Goal: Task Accomplishment & Management: Use online tool/utility

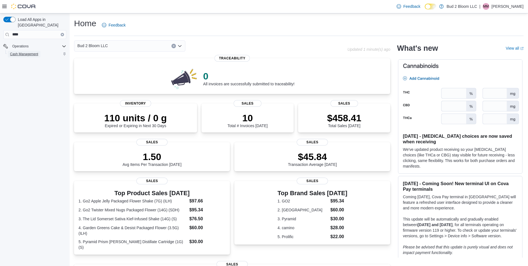
click at [24, 52] on span "Cash Management" at bounding box center [24, 54] width 28 height 4
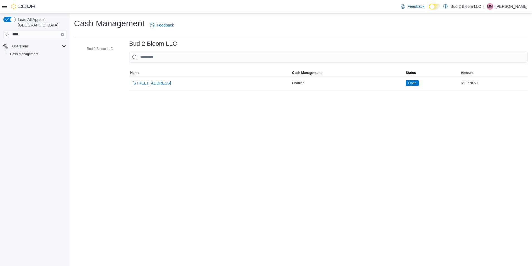
click at [62, 34] on icon "Clear input" at bounding box center [63, 35] width 2 height 2
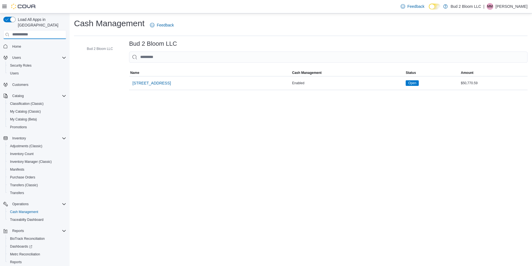
click at [38, 31] on input "search" at bounding box center [34, 34] width 63 height 9
click at [159, 81] on span "123 Ledgewood Ave" at bounding box center [151, 83] width 38 height 6
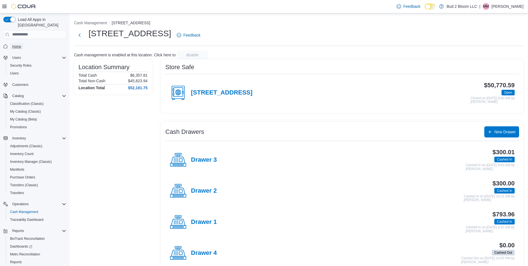
click at [15, 44] on span "Home" at bounding box center [16, 46] width 9 height 4
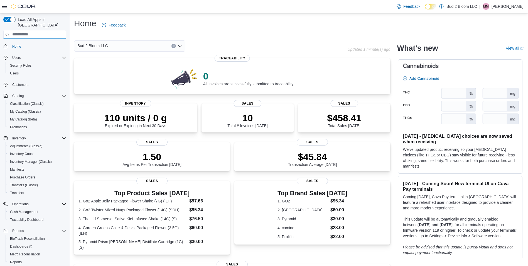
click at [37, 30] on input "search" at bounding box center [34, 34] width 63 height 9
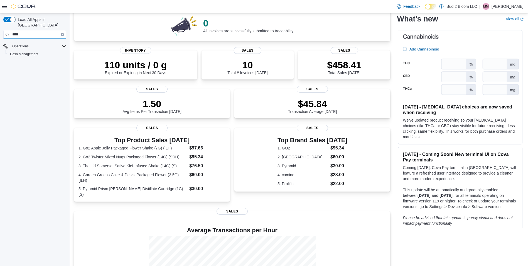
scroll to position [54, 0]
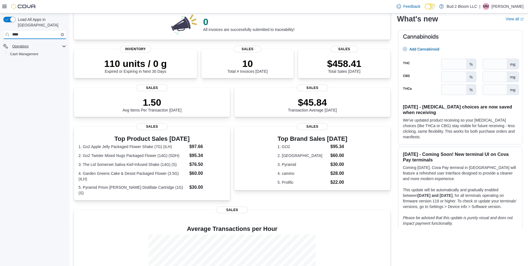
type input "****"
click at [25, 52] on span "Cash Management" at bounding box center [24, 54] width 28 height 4
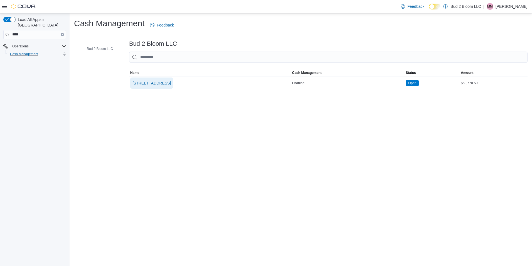
click at [159, 81] on span "123 Ledgewood Ave" at bounding box center [151, 83] width 38 height 6
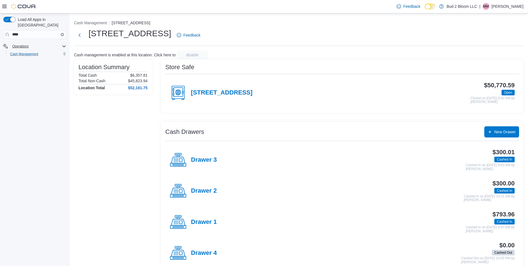
click at [8, 3] on div at bounding box center [19, 6] width 34 height 13
click at [2, 7] on div "Feedback Dark Mode Bud 2 Bloom LLC | MM Michele McDade" at bounding box center [264, 6] width 528 height 13
click at [6, 6] on icon at bounding box center [4, 6] width 4 height 4
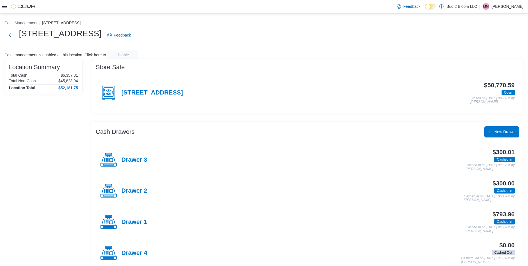
click at [3, 9] on div at bounding box center [19, 7] width 34 height 6
click at [4, 6] on icon at bounding box center [4, 6] width 4 height 4
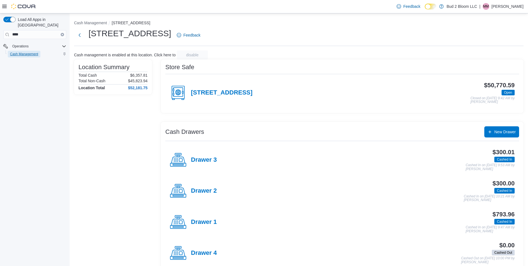
click at [21, 52] on span "Cash Management" at bounding box center [24, 54] width 28 height 4
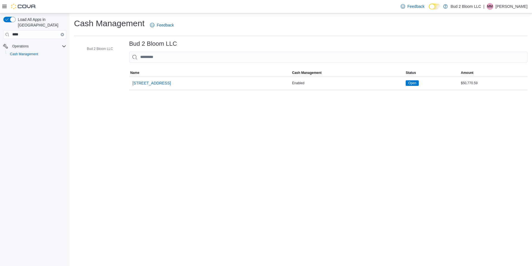
click at [61, 33] on button "Clear input" at bounding box center [62, 34] width 3 height 3
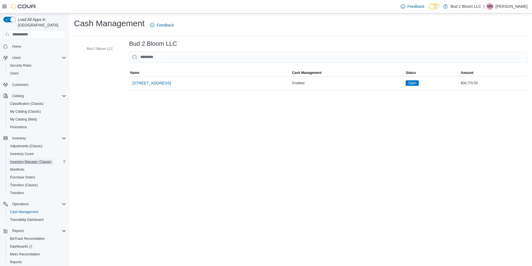
click at [24, 159] on span "Inventory Manager (Classic)" at bounding box center [31, 161] width 42 height 4
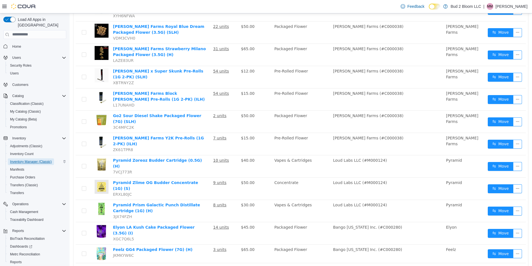
click at [22, 159] on span "Inventory Manager (Classic)" at bounding box center [31, 161] width 42 height 4
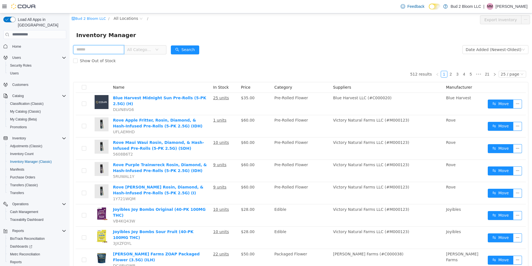
click at [100, 47] on input "text" at bounding box center [98, 49] width 51 height 9
type input "*****"
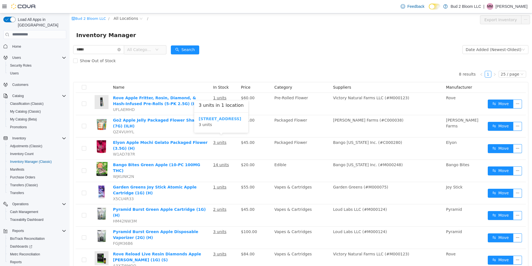
click at [224, 120] on b "123 Ledgewood Ave" at bounding box center [220, 118] width 43 height 4
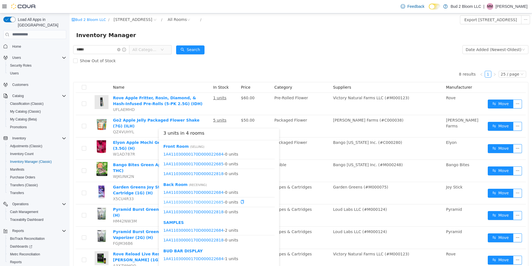
scroll to position [7, 0]
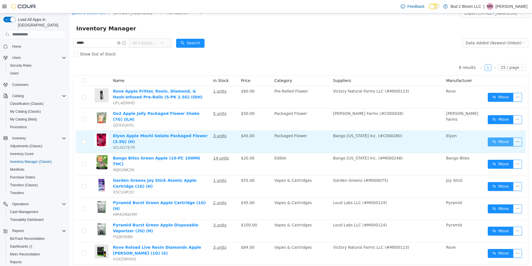
click at [501, 137] on button "Move" at bounding box center [501, 141] width 26 height 9
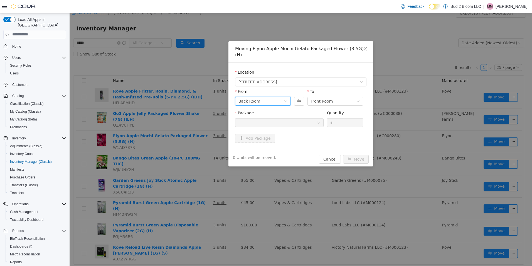
click at [286, 99] on icon "icon: down" at bounding box center [285, 100] width 3 height 3
click at [251, 132] on li "SAMPLES" at bounding box center [263, 132] width 56 height 9
click at [271, 118] on div at bounding box center [278, 122] width 78 height 8
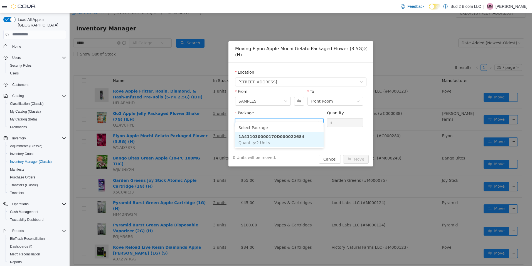
click at [286, 135] on strong "1A411030000170D000022684" at bounding box center [272, 136] width 66 height 4
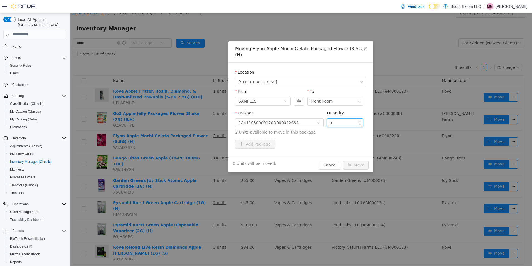
click at [337, 118] on input "*" at bounding box center [345, 122] width 36 height 8
type input "*"
click at [357, 160] on button "Move" at bounding box center [356, 164] width 26 height 9
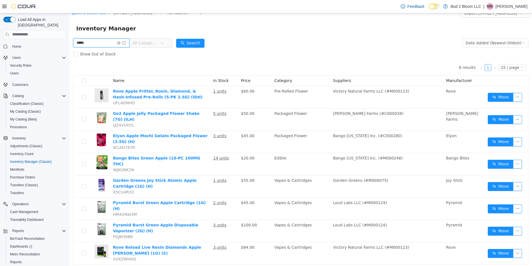
drag, startPoint x: 95, startPoint y: 42, endPoint x: 52, endPoint y: 43, distance: 42.6
click at [70, 43] on html "Bud 2 Bloom LLC / 123 Ledgewood Ave / All Rooms / Export 123 Ledgewood Ave Inve…" at bounding box center [301, 132] width 463 height 252
type input "****"
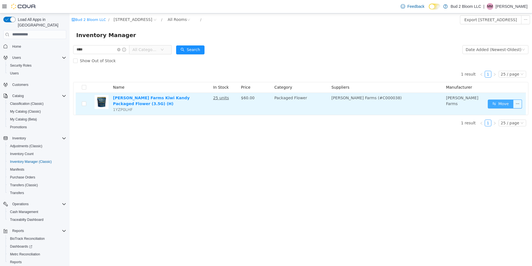
click at [505, 104] on button "Move" at bounding box center [501, 103] width 26 height 9
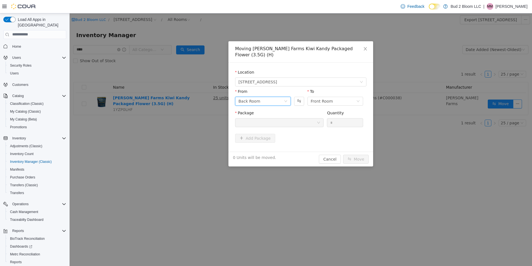
click at [285, 99] on icon "icon: down" at bounding box center [285, 100] width 3 height 3
click at [249, 132] on li "SAMPLES" at bounding box center [263, 132] width 56 height 9
click at [271, 119] on div at bounding box center [278, 122] width 78 height 8
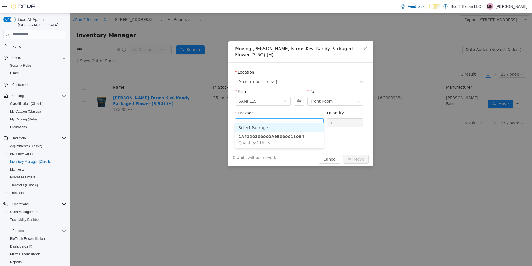
click at [271, 119] on input "Package" at bounding box center [278, 123] width 78 height 8
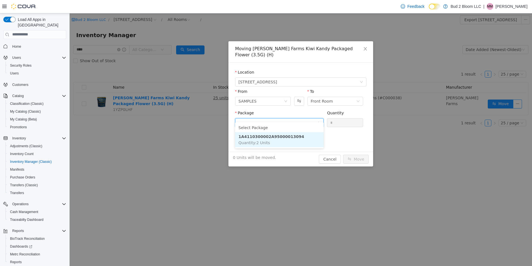
click at [288, 137] on strong "1A4110300002A95000013094" at bounding box center [272, 136] width 66 height 4
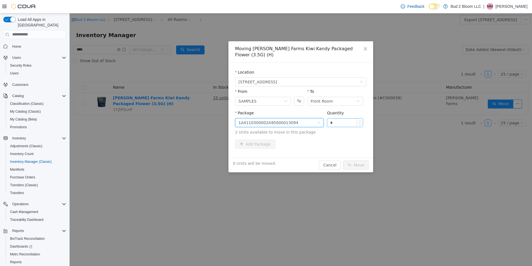
click at [339, 118] on input "*" at bounding box center [345, 122] width 36 height 8
type input "*"
click at [362, 160] on button "Move" at bounding box center [356, 164] width 26 height 9
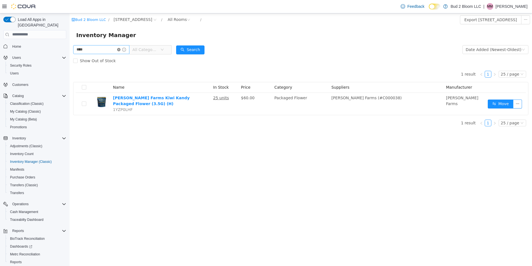
click at [121, 50] on icon "icon: close-circle" at bounding box center [118, 49] width 3 height 3
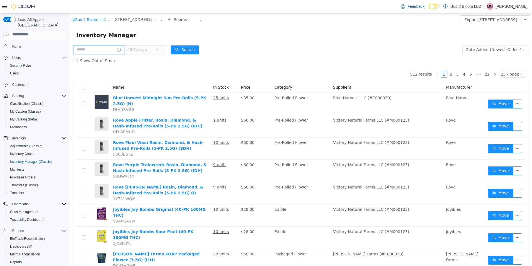
click at [83, 46] on input "text" at bounding box center [98, 49] width 51 height 9
type input "***"
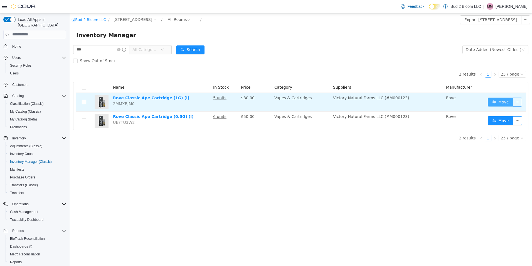
click at [500, 100] on button "Move" at bounding box center [501, 101] width 26 height 9
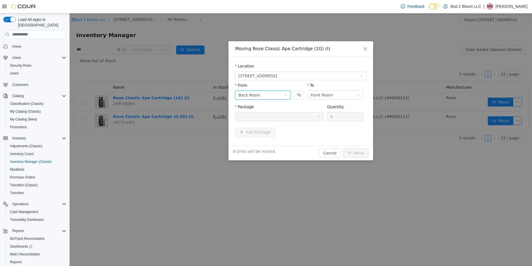
click at [287, 95] on icon "icon: down" at bounding box center [285, 94] width 3 height 3
click at [259, 131] on li "SAMPLES" at bounding box center [263, 132] width 56 height 9
click at [274, 115] on div at bounding box center [278, 116] width 78 height 8
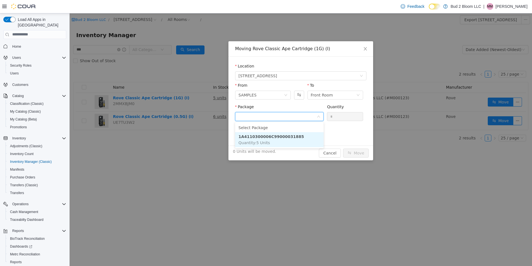
click at [289, 137] on strong "1A4110300006C99000031885" at bounding box center [271, 136] width 65 height 4
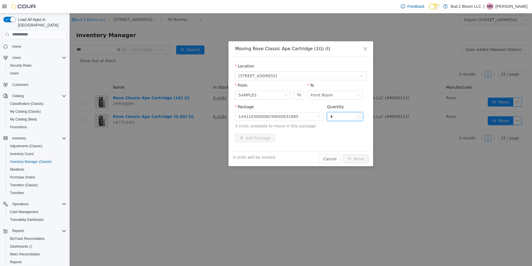
click at [341, 113] on input "*" at bounding box center [345, 116] width 36 height 8
type input "*"
click at [359, 156] on button "Move" at bounding box center [356, 158] width 26 height 9
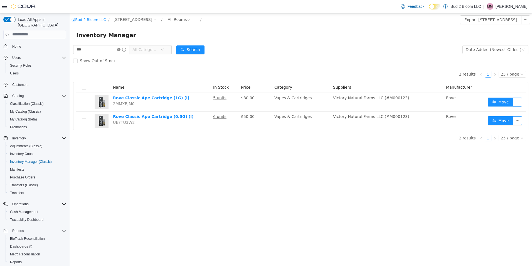
click at [121, 49] on icon "icon: close-circle" at bounding box center [118, 49] width 3 height 3
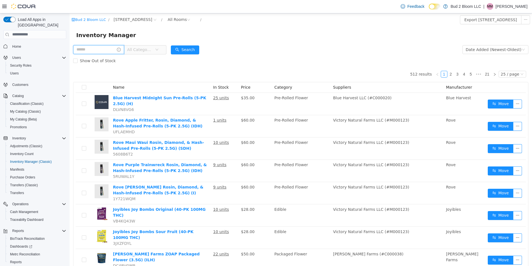
click at [107, 50] on input "text" at bounding box center [98, 49] width 51 height 9
type input "*******"
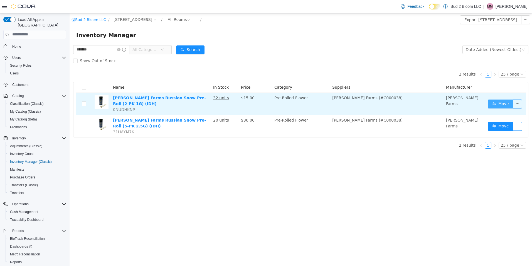
click at [506, 103] on button "Move" at bounding box center [501, 103] width 26 height 9
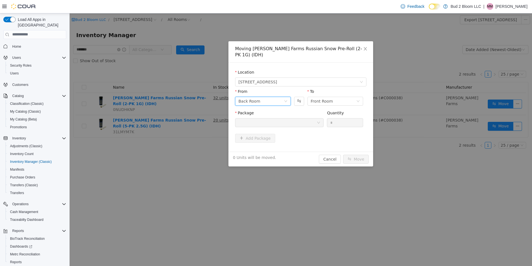
click at [285, 99] on icon "icon: down" at bounding box center [285, 100] width 3 height 3
click at [246, 132] on li "SAMPLES" at bounding box center [263, 132] width 56 height 9
click at [318, 121] on icon "icon: down" at bounding box center [318, 122] width 3 height 2
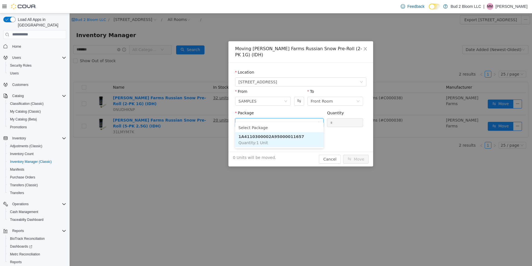
click at [286, 137] on strong "1A4110300002A95000011657" at bounding box center [272, 136] width 66 height 4
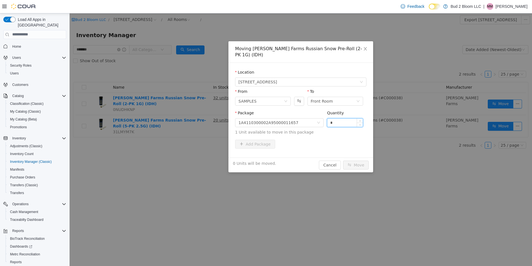
click at [350, 118] on input "*" at bounding box center [345, 122] width 36 height 8
type input "*"
click at [360, 160] on button "Move" at bounding box center [356, 164] width 26 height 9
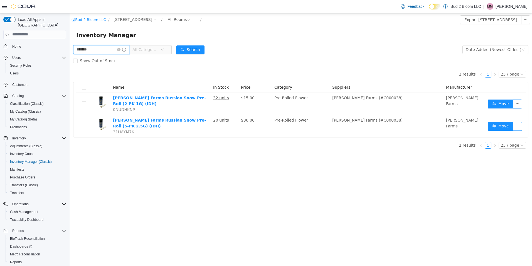
click at [124, 47] on span at bounding box center [121, 49] width 9 height 4
drag, startPoint x: 102, startPoint y: 48, endPoint x: 57, endPoint y: 51, distance: 45.2
click at [70, 51] on html "Bud 2 Bloom LLC / 123 Ledgewood Ave / All Rooms / Export 123 Ledgewood Ave Inve…" at bounding box center [301, 139] width 463 height 252
type input "****"
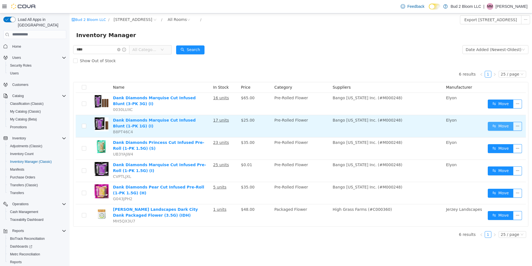
click at [502, 125] on button "Move" at bounding box center [501, 125] width 26 height 9
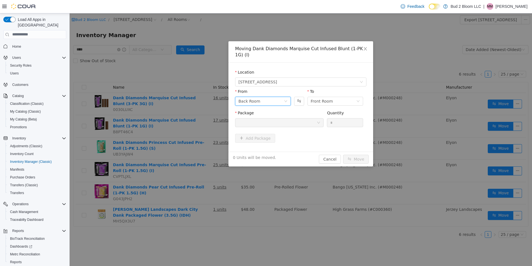
click at [285, 99] on icon "icon: down" at bounding box center [285, 100] width 3 height 3
click at [257, 141] on li "DEAL ROOM (PROMO)" at bounding box center [263, 141] width 56 height 9
click at [282, 118] on div at bounding box center [278, 122] width 78 height 8
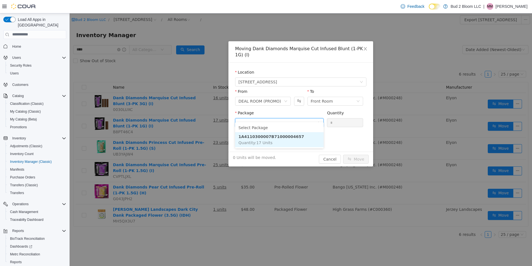
click at [286, 136] on strong "1A4110300007B71000004657" at bounding box center [272, 136] width 66 height 4
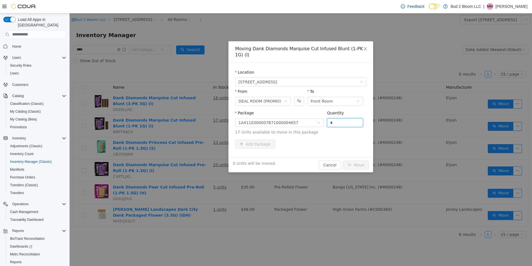
drag, startPoint x: 336, startPoint y: 117, endPoint x: 326, endPoint y: 117, distance: 9.5
click at [326, 117] on div "Package 1A4110300007B71000004657 Quantity * 17 Units available to move in this …" at bounding box center [300, 122] width 131 height 25
type input "**"
click at [358, 160] on button "Move" at bounding box center [356, 164] width 26 height 9
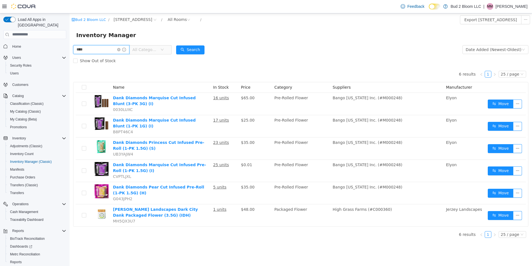
drag, startPoint x: 97, startPoint y: 50, endPoint x: 55, endPoint y: 54, distance: 42.8
click at [70, 54] on html "Bud 2 Bloom LLC / 123 Ledgewood Ave / All Rooms / Export 123 Ledgewood Ave Inve…" at bounding box center [301, 139] width 463 height 252
type input "*****"
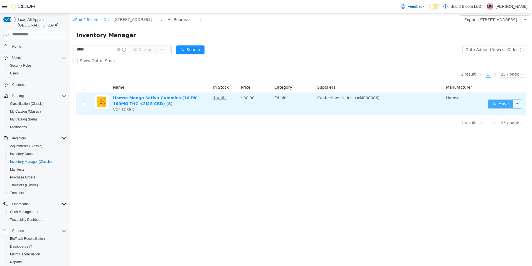
click at [505, 104] on button "Move" at bounding box center [501, 103] width 26 height 9
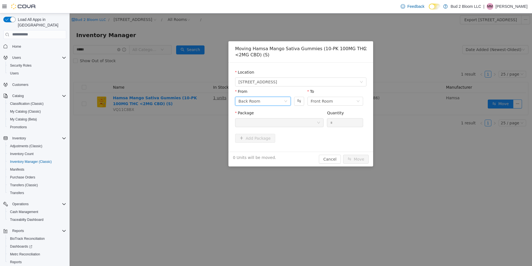
click at [286, 100] on icon "icon: down" at bounding box center [285, 100] width 3 height 3
click at [244, 139] on li "SAMPLES" at bounding box center [263, 138] width 56 height 9
click at [310, 121] on div at bounding box center [278, 122] width 78 height 8
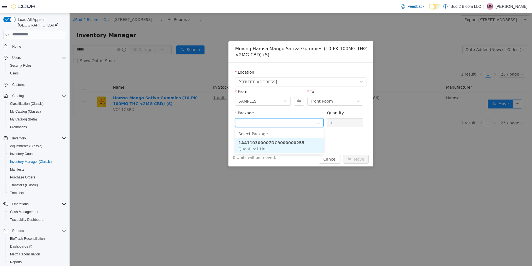
click at [282, 140] on strong "1A4110300007DC9000000255" at bounding box center [272, 142] width 66 height 4
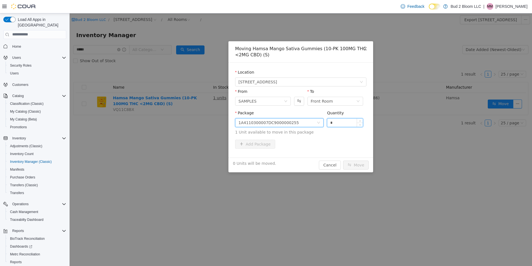
click at [346, 122] on input "*" at bounding box center [345, 122] width 36 height 8
type input "*"
click at [358, 163] on button "Move" at bounding box center [356, 164] width 26 height 9
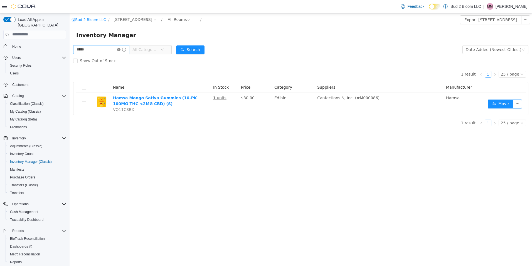
click at [121, 50] on icon "icon: close-circle" at bounding box center [118, 49] width 3 height 3
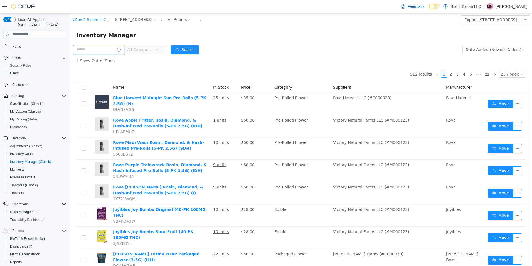
click at [105, 49] on input "text" at bounding box center [98, 49] width 51 height 9
click at [194, 50] on button "Search" at bounding box center [190, 49] width 28 height 9
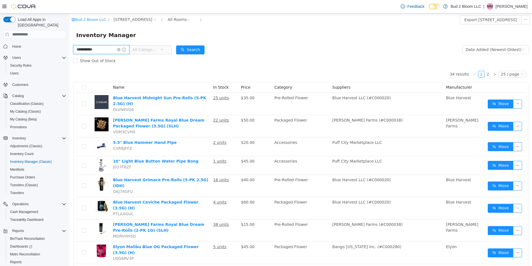
click at [75, 49] on input "**********" at bounding box center [101, 49] width 56 height 9
type input "**********"
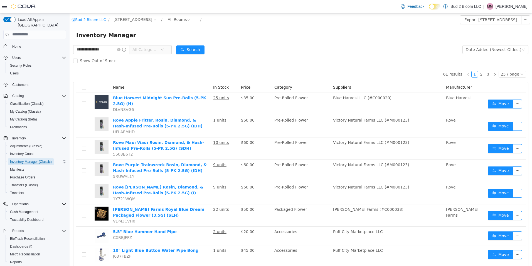
click at [26, 159] on span "Inventory Manager (Classic)" at bounding box center [31, 161] width 42 height 4
click at [164, 48] on icon "icon: down" at bounding box center [162, 49] width 3 height 3
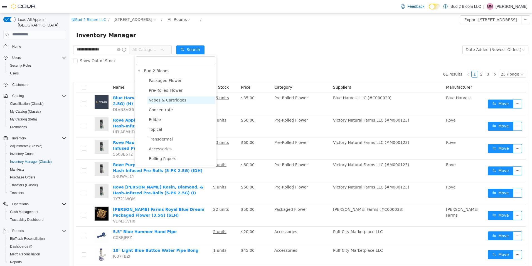
click at [162, 99] on span "Vapes & Cartridges" at bounding box center [168, 99] width 38 height 4
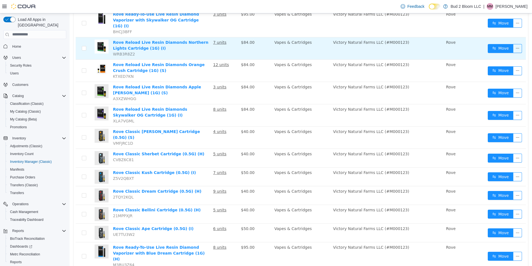
scroll to position [263, 0]
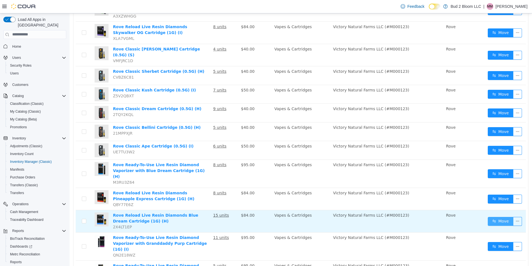
click at [505, 216] on button "Move" at bounding box center [501, 220] width 26 height 9
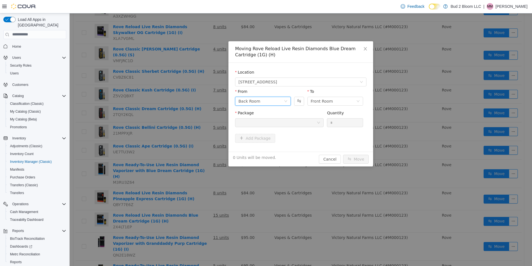
click at [266, 101] on div "Back Room" at bounding box center [261, 101] width 45 height 8
click at [252, 139] on li "SAMPLES" at bounding box center [263, 138] width 56 height 9
click at [358, 102] on icon "icon: down" at bounding box center [358, 100] width 3 height 3
click at [263, 124] on div at bounding box center [278, 122] width 78 height 8
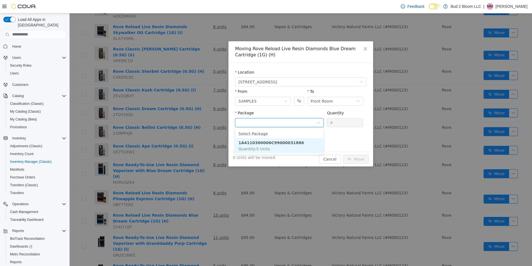
click at [289, 140] on strong "1A4110300006C99000031886" at bounding box center [271, 142] width 65 height 4
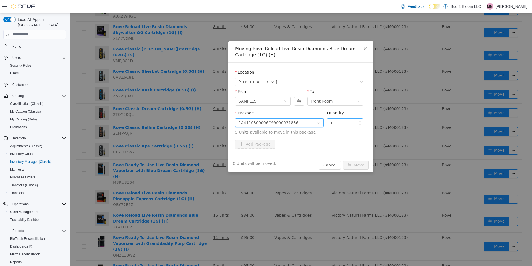
click at [340, 122] on input "*" at bounding box center [345, 122] width 36 height 8
type input "*"
click at [357, 163] on button "Move" at bounding box center [356, 164] width 26 height 9
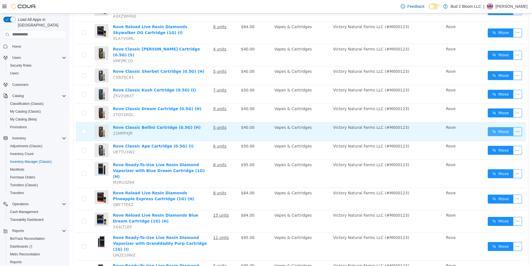
click at [495, 127] on button "Move" at bounding box center [501, 131] width 26 height 9
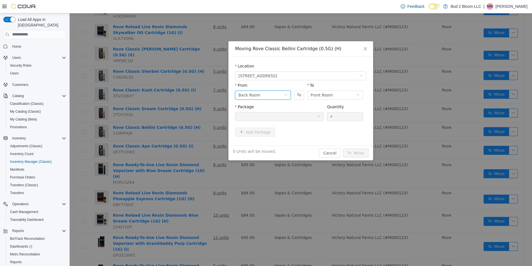
click at [269, 92] on div "Back Room" at bounding box center [261, 94] width 45 height 8
click at [253, 132] on li "SAMPLES" at bounding box center [263, 132] width 56 height 9
click at [290, 117] on div at bounding box center [278, 116] width 78 height 8
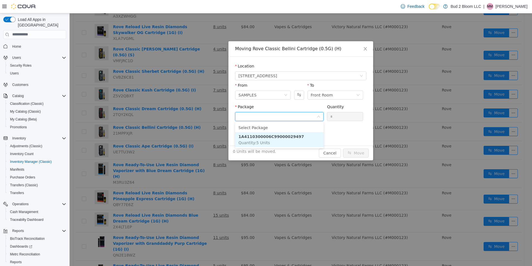
click at [288, 136] on strong "1A4110300006C99000029497" at bounding box center [271, 136] width 65 height 4
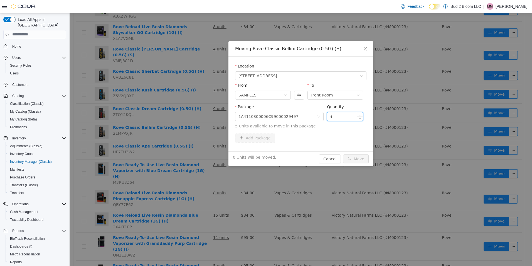
click at [334, 116] on input "*" at bounding box center [345, 116] width 36 height 8
type input "*"
click at [364, 157] on button "Move" at bounding box center [356, 158] width 26 height 9
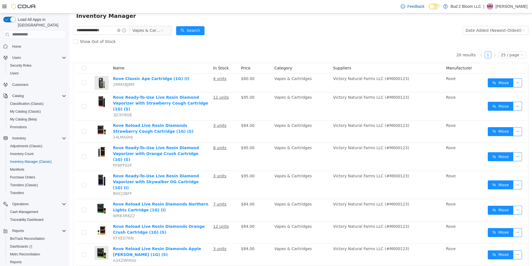
scroll to position [0, 0]
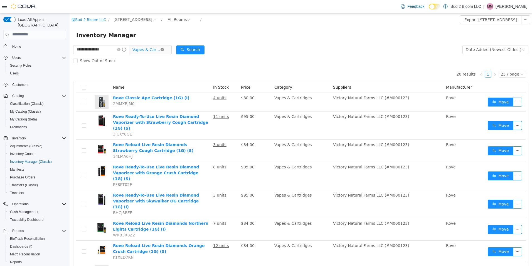
click at [164, 50] on icon "icon: close-circle" at bounding box center [162, 49] width 3 height 3
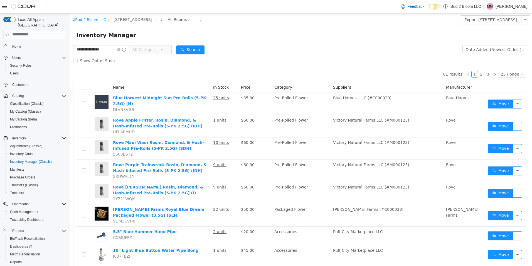
click at [164, 51] on icon "icon: down" at bounding box center [162, 49] width 3 height 3
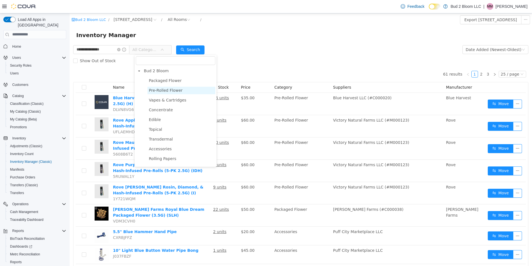
click at [163, 91] on span "Pre-Rolled Flower" at bounding box center [166, 90] width 34 height 4
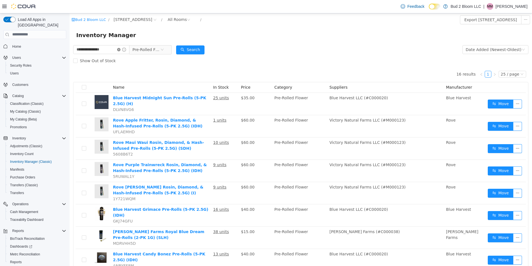
click at [121, 49] on icon "icon: close-circle" at bounding box center [118, 49] width 3 height 3
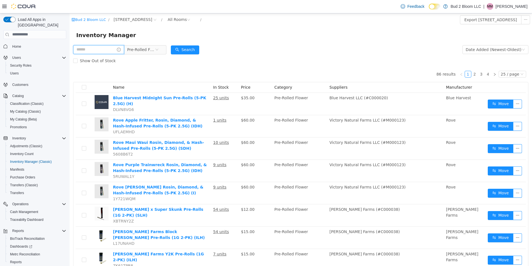
click at [103, 50] on input "text" at bounding box center [98, 49] width 51 height 9
type input "*****"
click at [199, 47] on button "Search" at bounding box center [190, 49] width 28 height 9
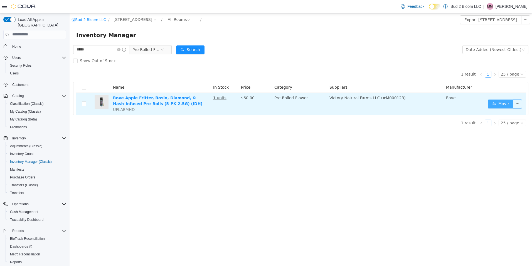
click at [507, 104] on button "Move" at bounding box center [501, 103] width 26 height 9
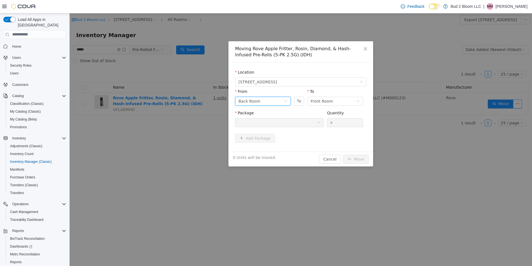
click at [286, 100] on icon "icon: down" at bounding box center [285, 100] width 3 height 3
click at [248, 137] on li "SAMPLES" at bounding box center [263, 138] width 56 height 9
click at [317, 120] on div at bounding box center [279, 122] width 89 height 9
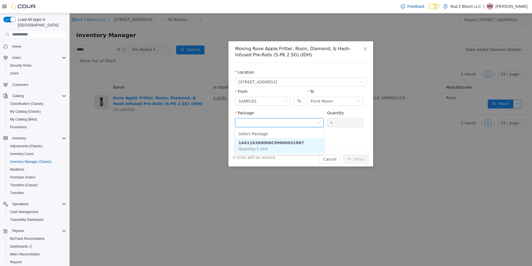
click at [282, 142] on strong "1A4110300006C99000031887" at bounding box center [271, 142] width 65 height 4
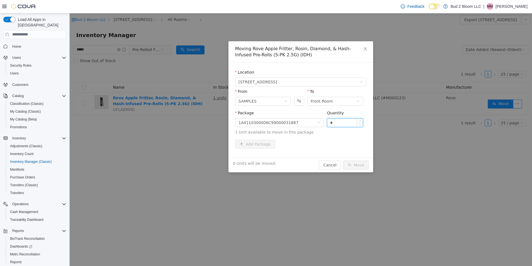
click at [344, 123] on input "*" at bounding box center [345, 122] width 36 height 8
type input "*"
click at [357, 165] on button "Move" at bounding box center [356, 164] width 26 height 9
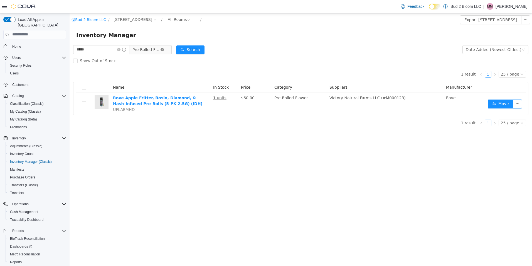
click at [164, 48] on icon "icon: close-circle" at bounding box center [162, 49] width 3 height 3
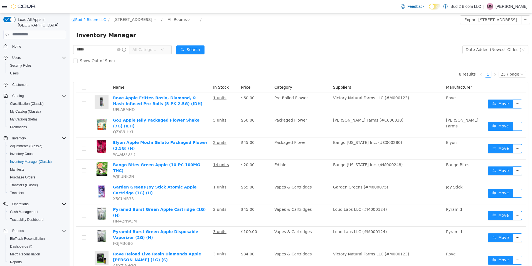
click at [167, 48] on span "All Categories" at bounding box center [148, 49] width 38 height 9
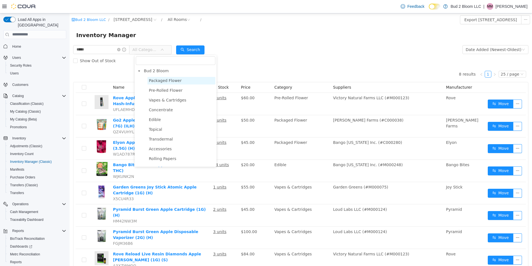
click at [157, 82] on span "Packaged Flower" at bounding box center [165, 80] width 33 height 4
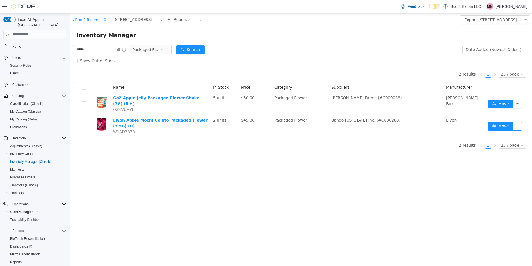
click at [121, 49] on icon "icon: close-circle" at bounding box center [118, 49] width 3 height 3
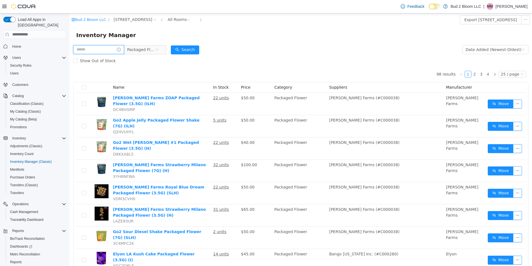
click at [107, 49] on input "text" at bounding box center [98, 49] width 51 height 9
type input "***"
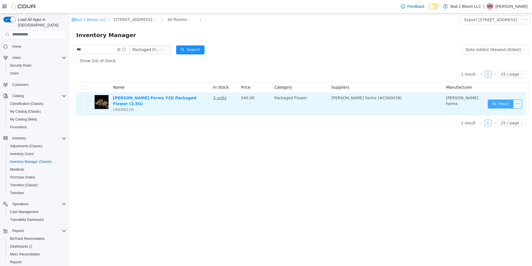
click at [500, 105] on button "Move" at bounding box center [501, 103] width 26 height 9
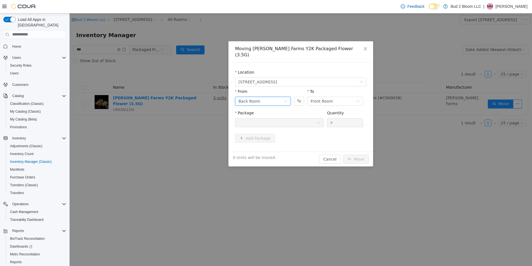
click at [277, 98] on div "Back Room" at bounding box center [261, 101] width 45 height 8
click at [249, 133] on li "SAMPLES" at bounding box center [263, 132] width 56 height 9
click at [295, 118] on div at bounding box center [278, 122] width 78 height 8
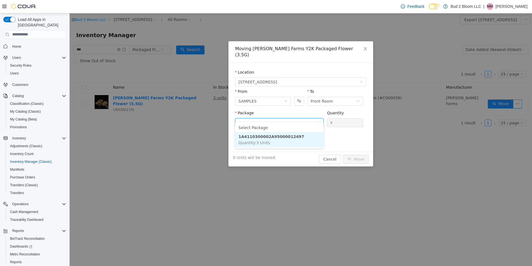
click at [287, 138] on strong "1A4110300002A95000012497" at bounding box center [272, 136] width 66 height 4
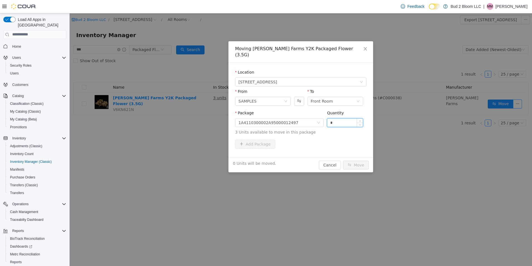
click at [334, 118] on input "*" at bounding box center [345, 122] width 36 height 8
type input "*"
click at [357, 160] on button "Move" at bounding box center [356, 164] width 26 height 9
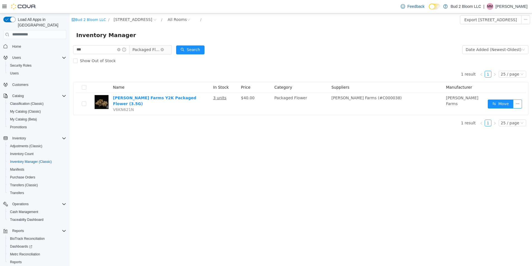
click at [167, 48] on span "Packaged Flower" at bounding box center [148, 49] width 38 height 9
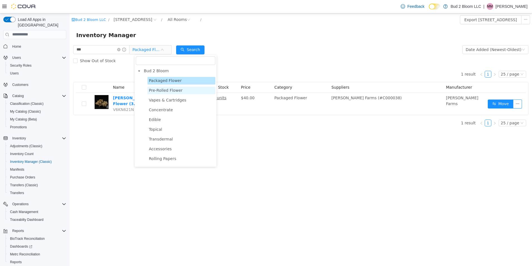
click at [157, 89] on span "Pre-Rolled Flower" at bounding box center [166, 90] width 34 height 4
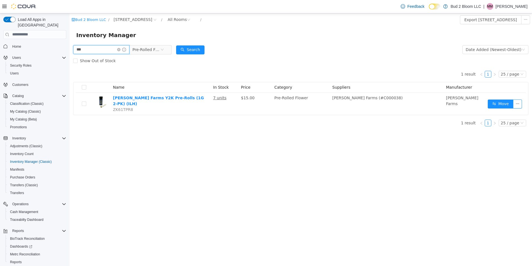
click at [124, 51] on input "***" at bounding box center [101, 49] width 56 height 9
click at [121, 50] on icon "icon: close-circle" at bounding box center [118, 49] width 3 height 3
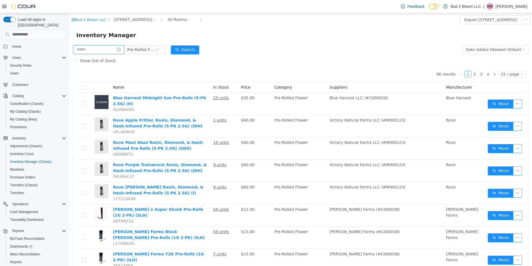
click at [107, 49] on input "text" at bounding box center [98, 49] width 51 height 9
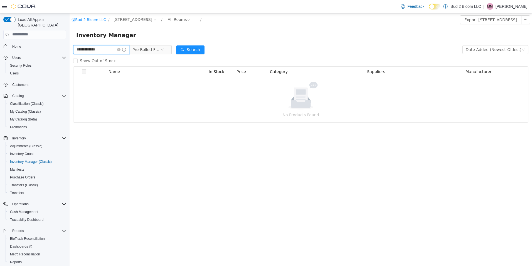
type input "**********"
click at [164, 49] on icon "icon: close-circle" at bounding box center [162, 49] width 3 height 3
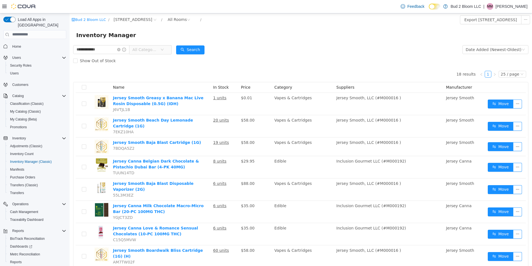
click at [167, 50] on span "All Categories" at bounding box center [148, 49] width 38 height 9
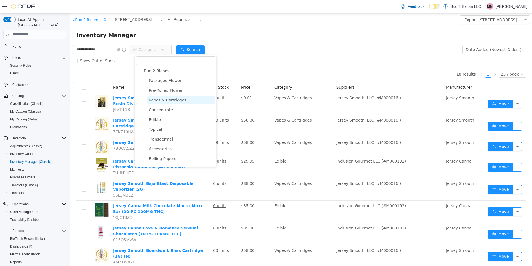
click at [160, 99] on span "Vapes & Cartridges" at bounding box center [168, 99] width 38 height 4
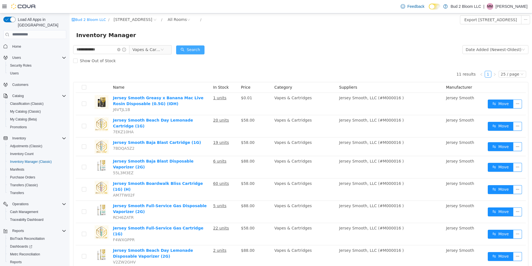
click at [194, 51] on button "Search" at bounding box center [190, 49] width 28 height 9
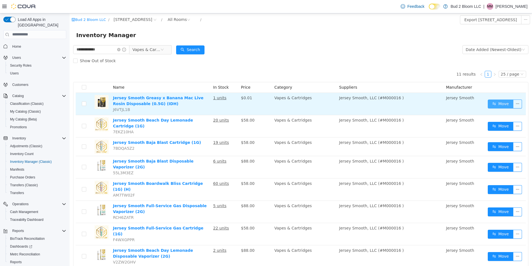
click at [497, 105] on button "Move" at bounding box center [501, 103] width 26 height 9
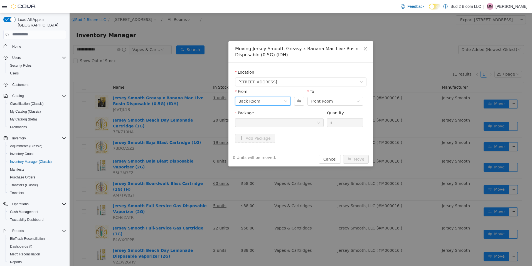
click at [285, 99] on icon "icon: down" at bounding box center [285, 100] width 3 height 3
click at [254, 139] on li "SAMPLES" at bounding box center [263, 138] width 56 height 9
click at [298, 122] on div at bounding box center [278, 122] width 78 height 8
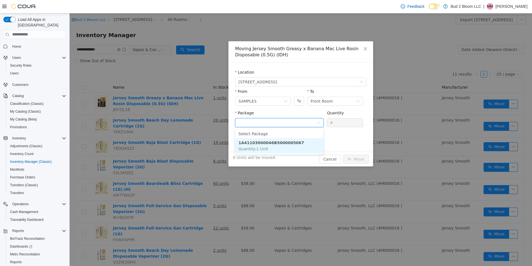
click at [289, 141] on strong "1A41103000046B5000005067" at bounding box center [272, 142] width 66 height 4
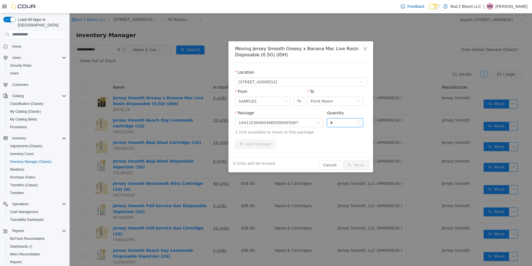
click at [334, 122] on input "*" at bounding box center [345, 122] width 36 height 8
type input "*"
click at [357, 164] on button "Move" at bounding box center [356, 164] width 26 height 9
